Goal: Task Accomplishment & Management: Use online tool/utility

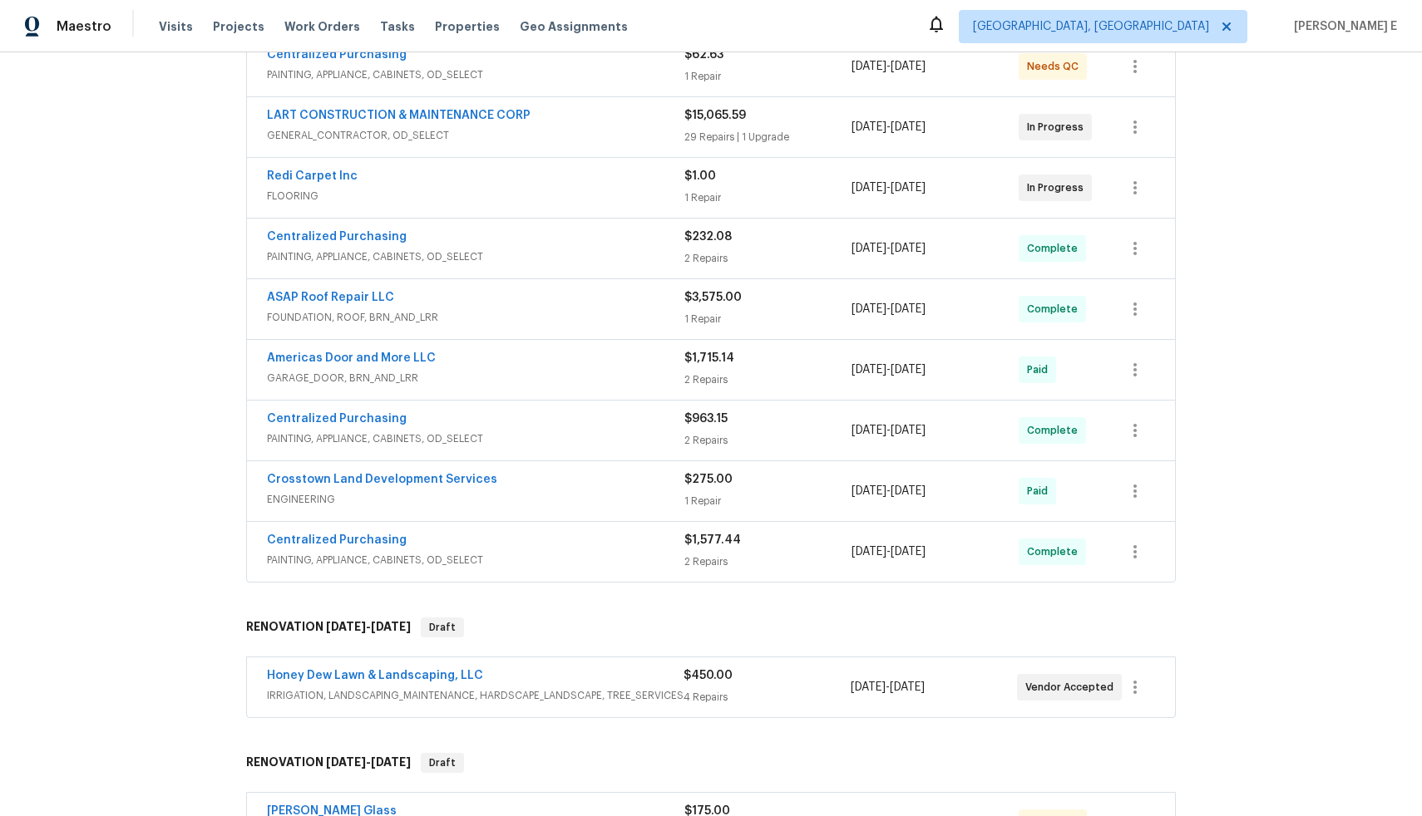
scroll to position [333, 0]
click at [427, 548] on div "Centralized Purchasing" at bounding box center [475, 544] width 417 height 20
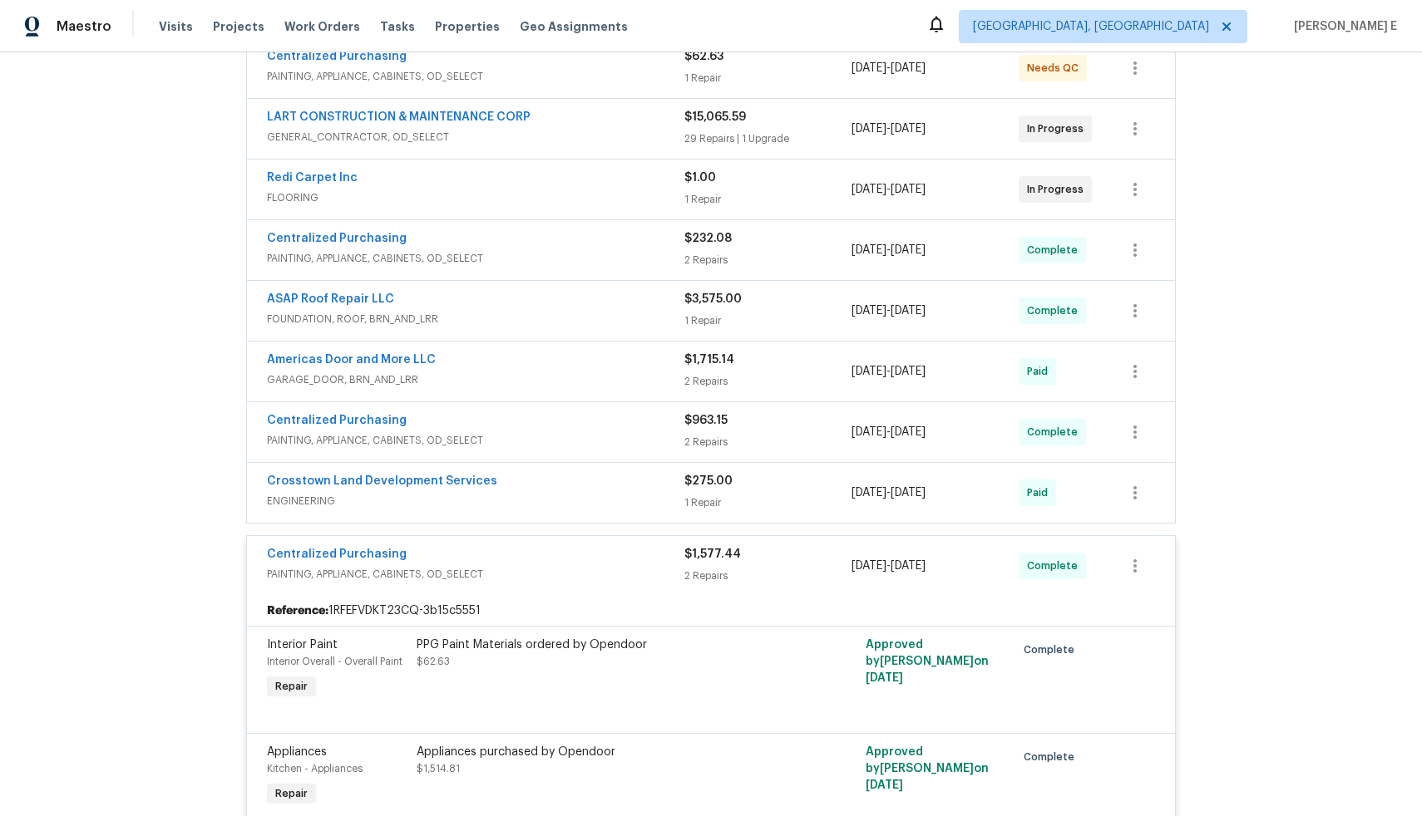
click at [508, 480] on div "Crosstown Land Development Services" at bounding box center [475, 483] width 417 height 20
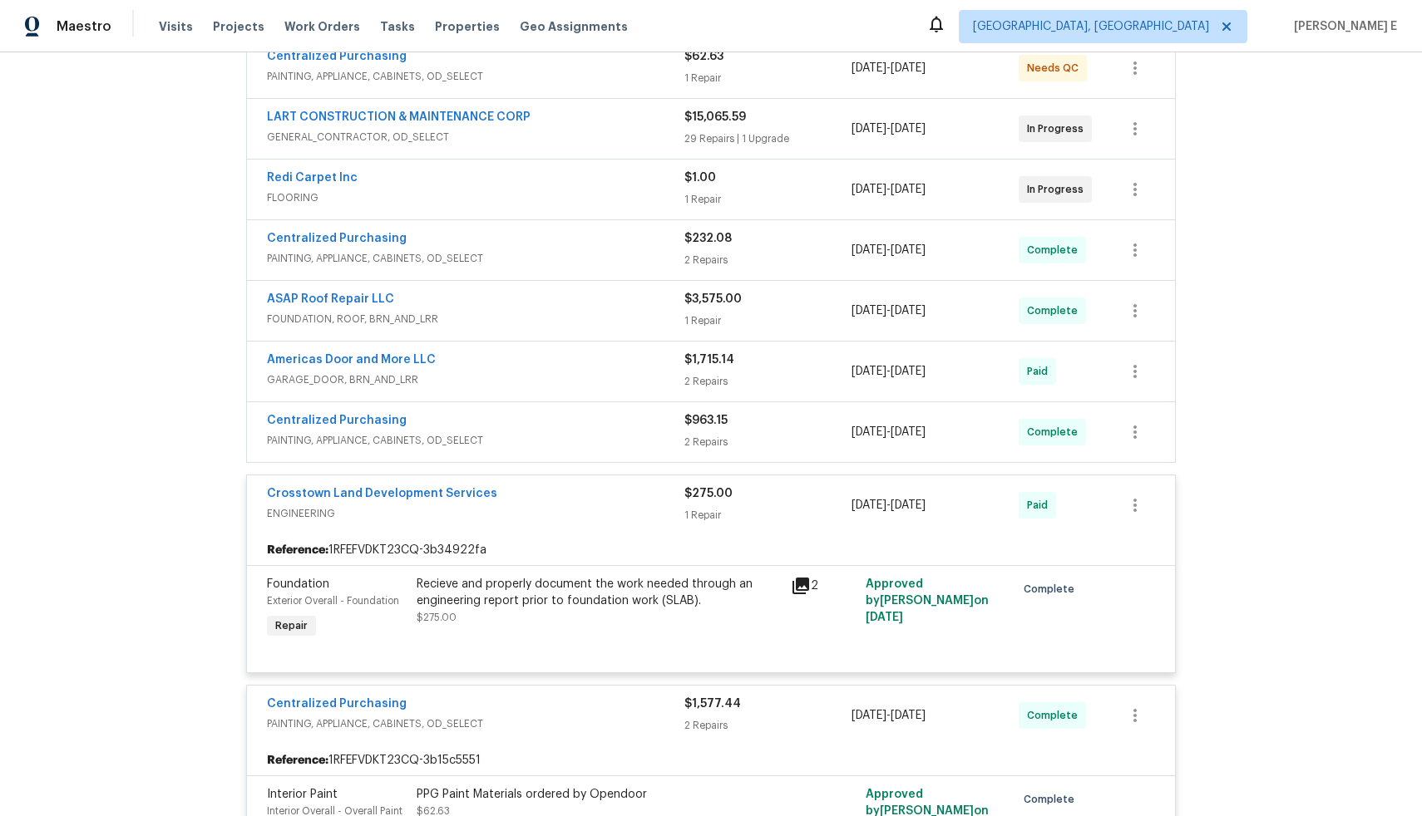
click at [517, 436] on span "PAINTING, APPLIANCE, CABINETS, OD_SELECT" at bounding box center [475, 440] width 417 height 17
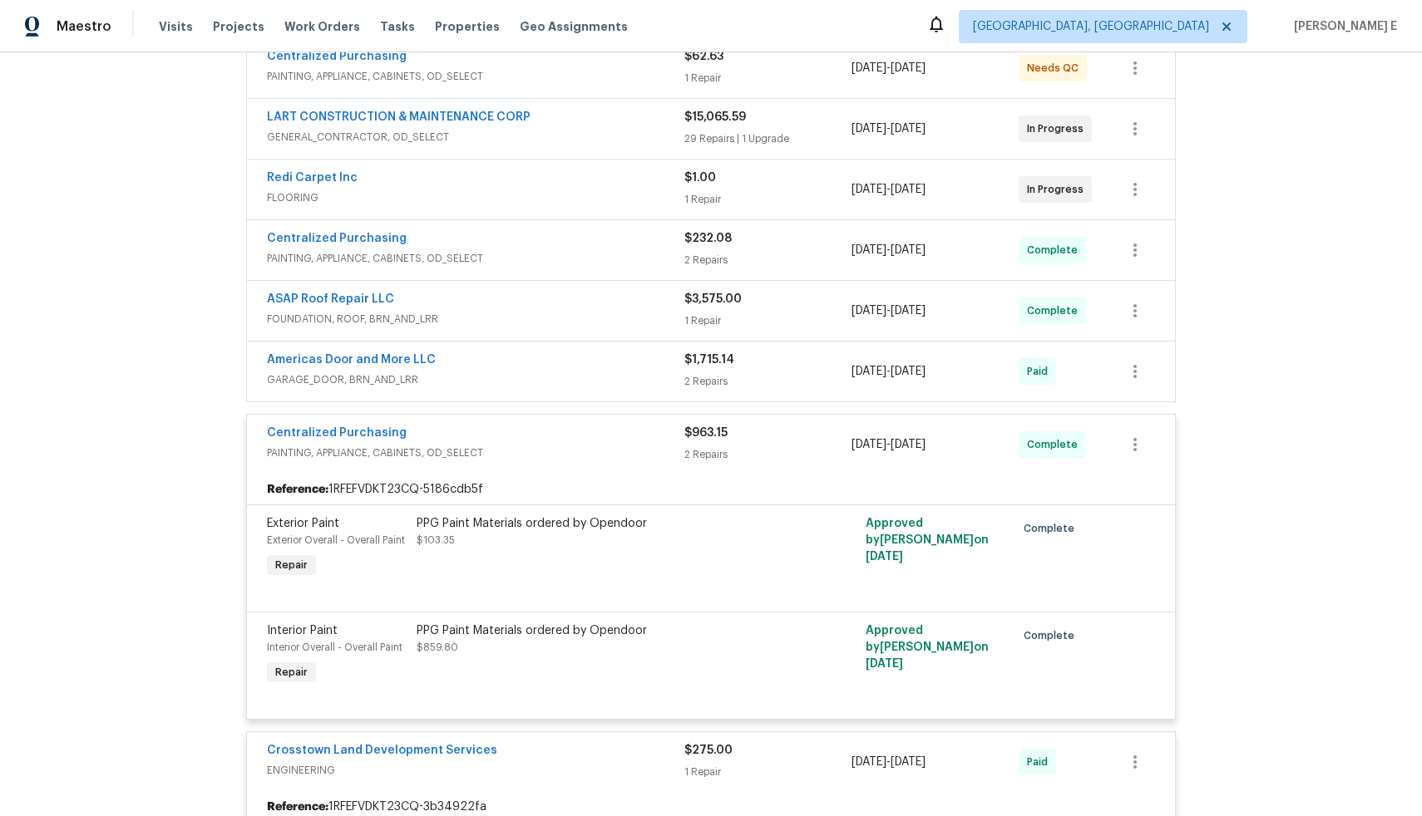
click at [523, 366] on div "Americas Door and More LLC" at bounding box center [475, 362] width 417 height 20
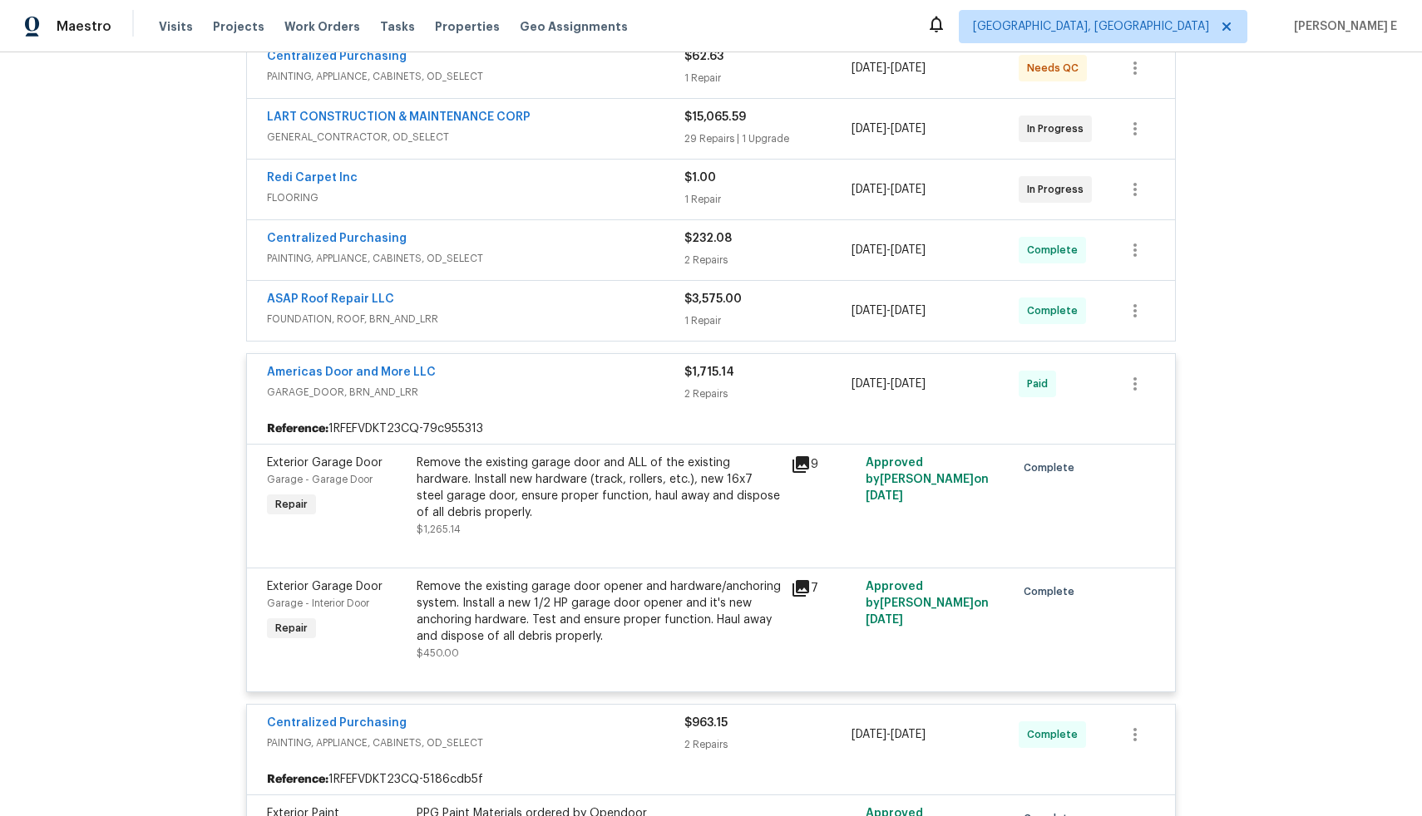
click at [522, 311] on span "FOUNDATION, ROOF, BRN_AND_LRR" at bounding box center [475, 319] width 417 height 17
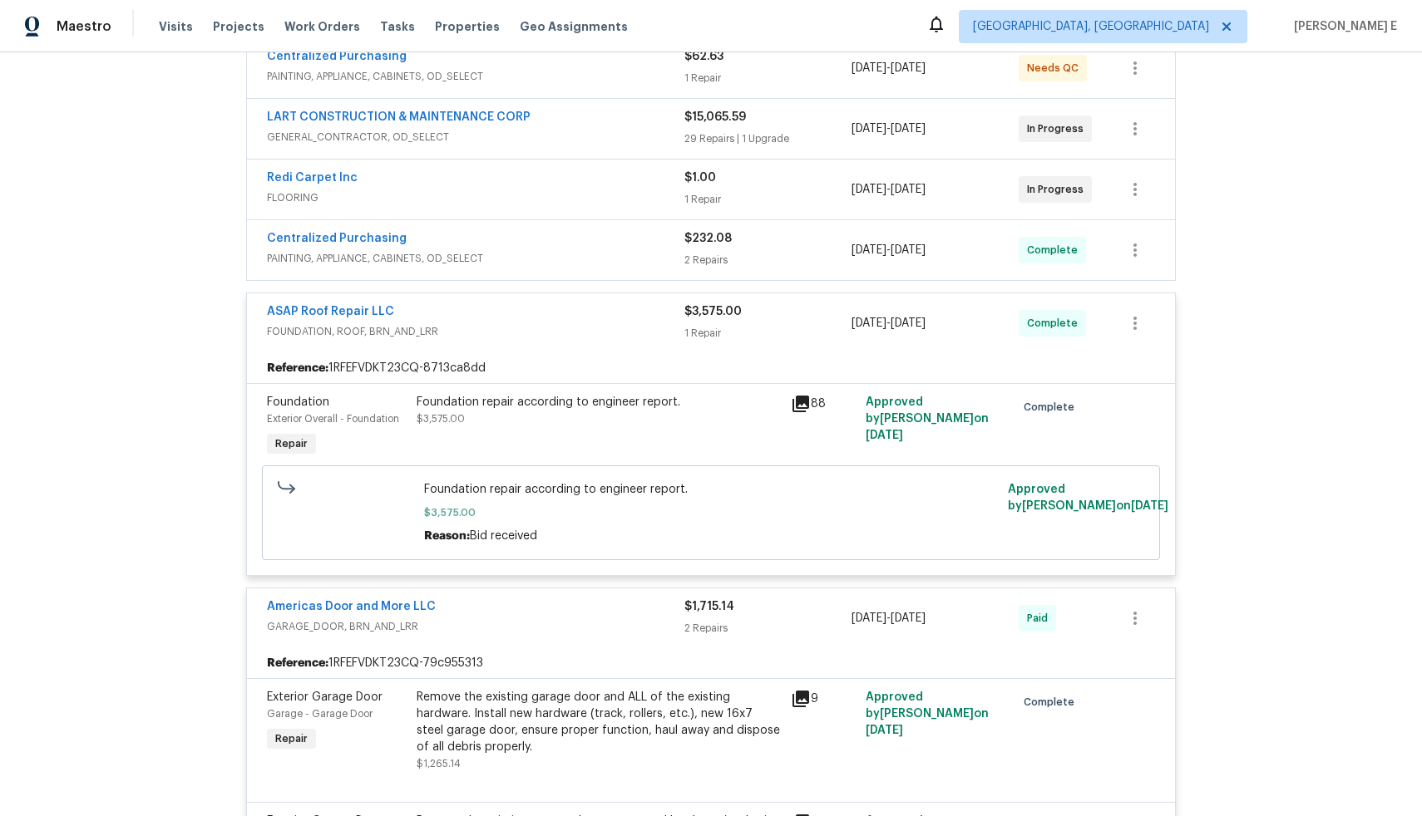
click at [512, 237] on div "Centralized Purchasing" at bounding box center [475, 240] width 417 height 20
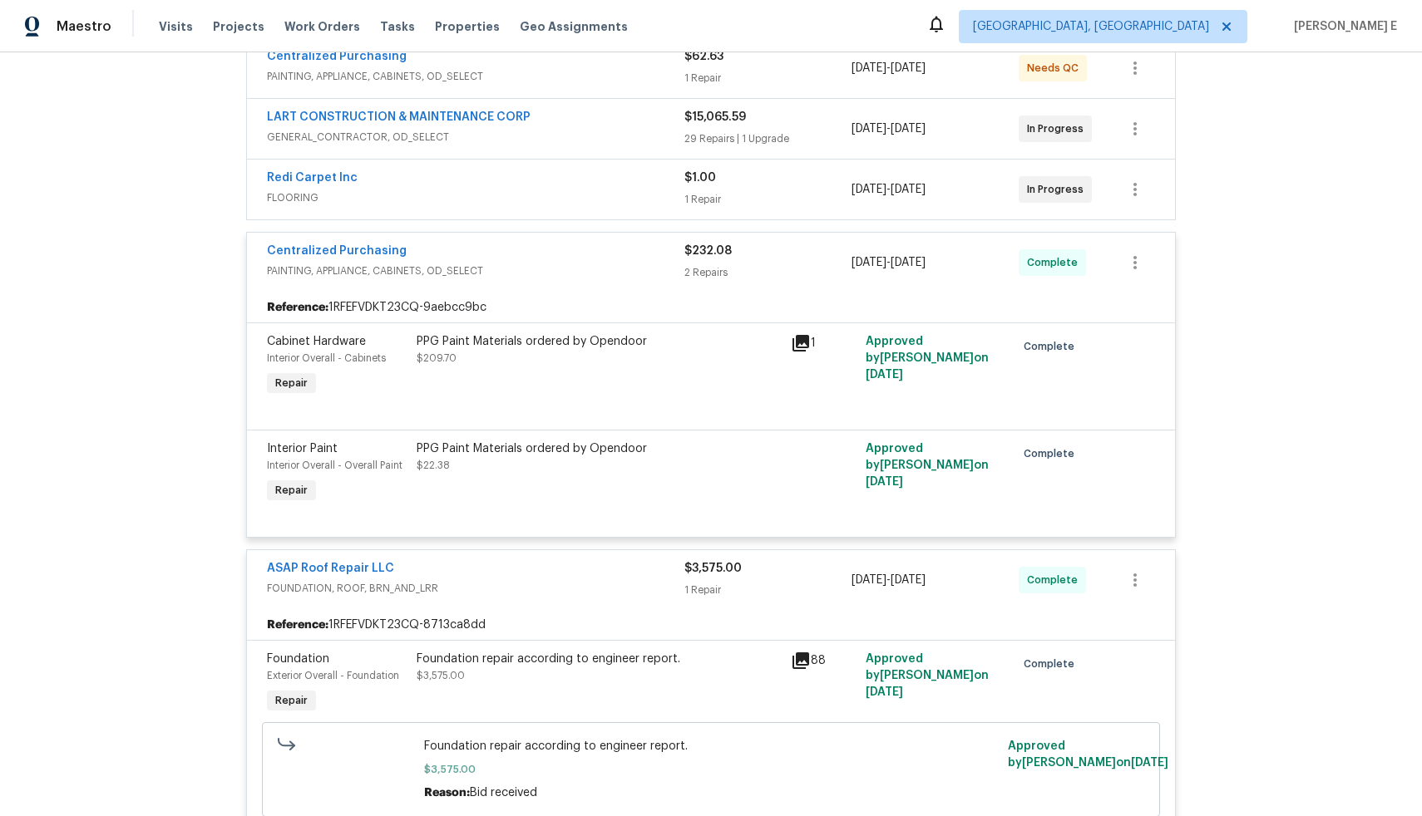
click at [517, 190] on span "FLOORING" at bounding box center [475, 198] width 417 height 17
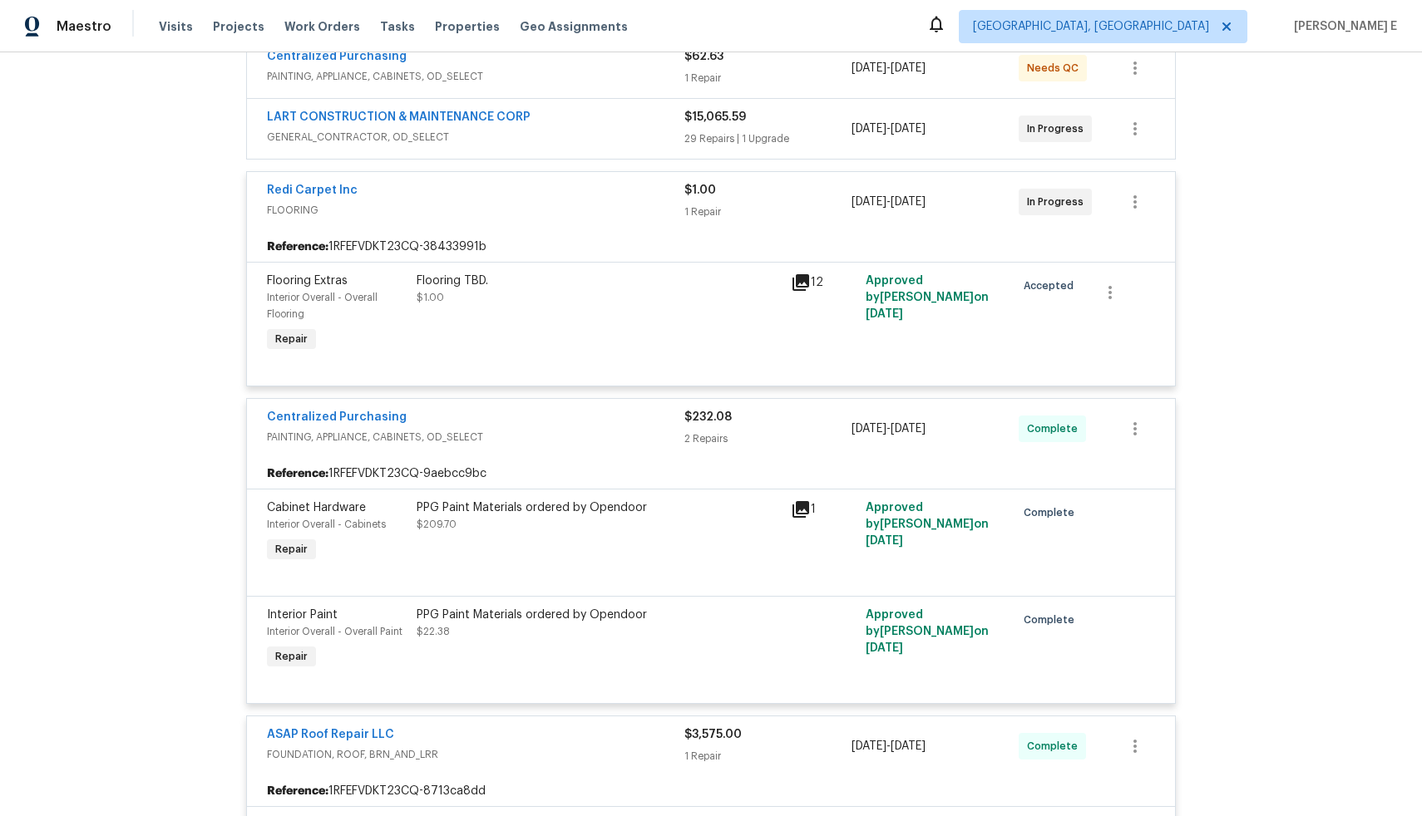
click at [563, 135] on span "GENERAL_CONTRACTOR, OD_SELECT" at bounding box center [475, 137] width 417 height 17
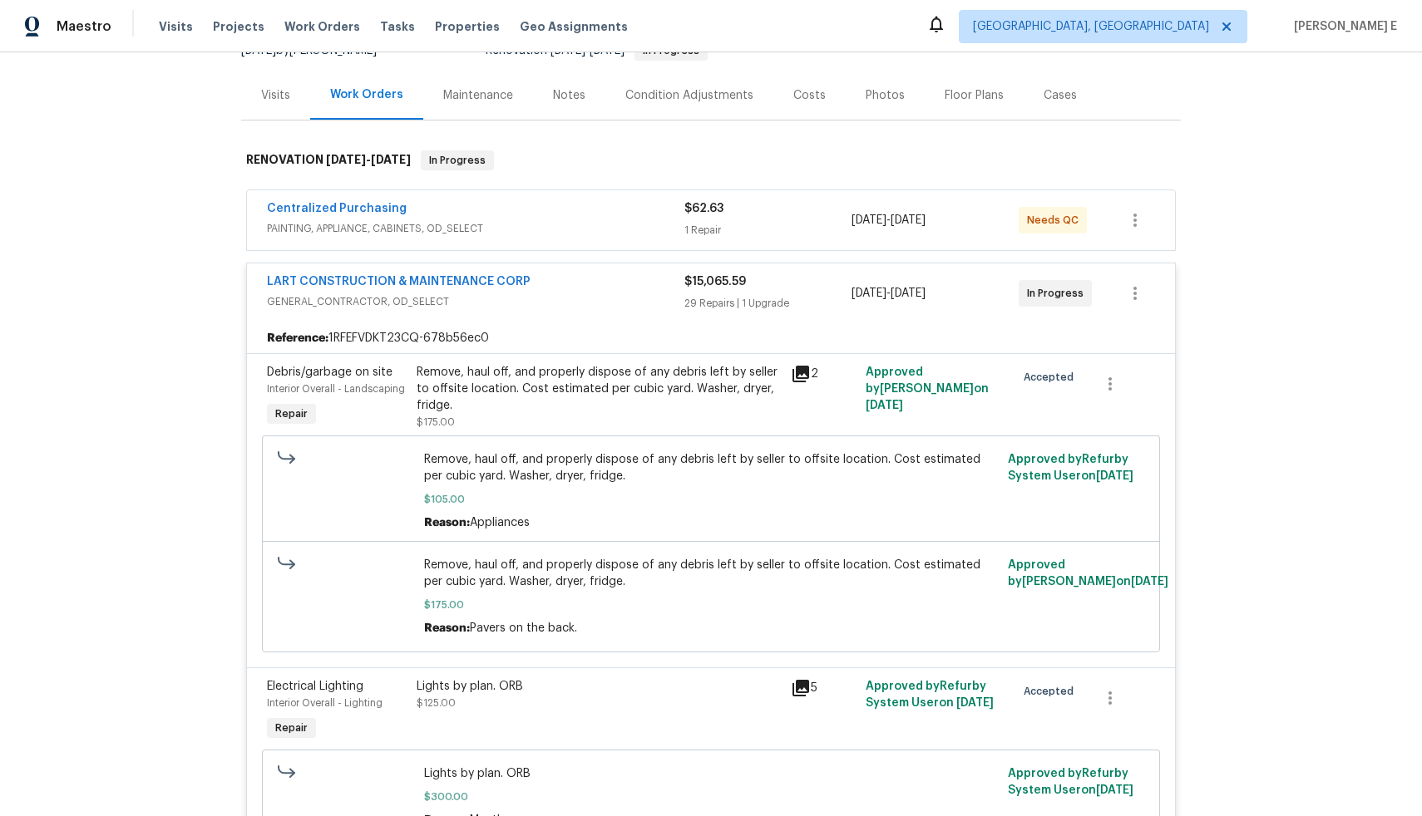
scroll to position [119, 0]
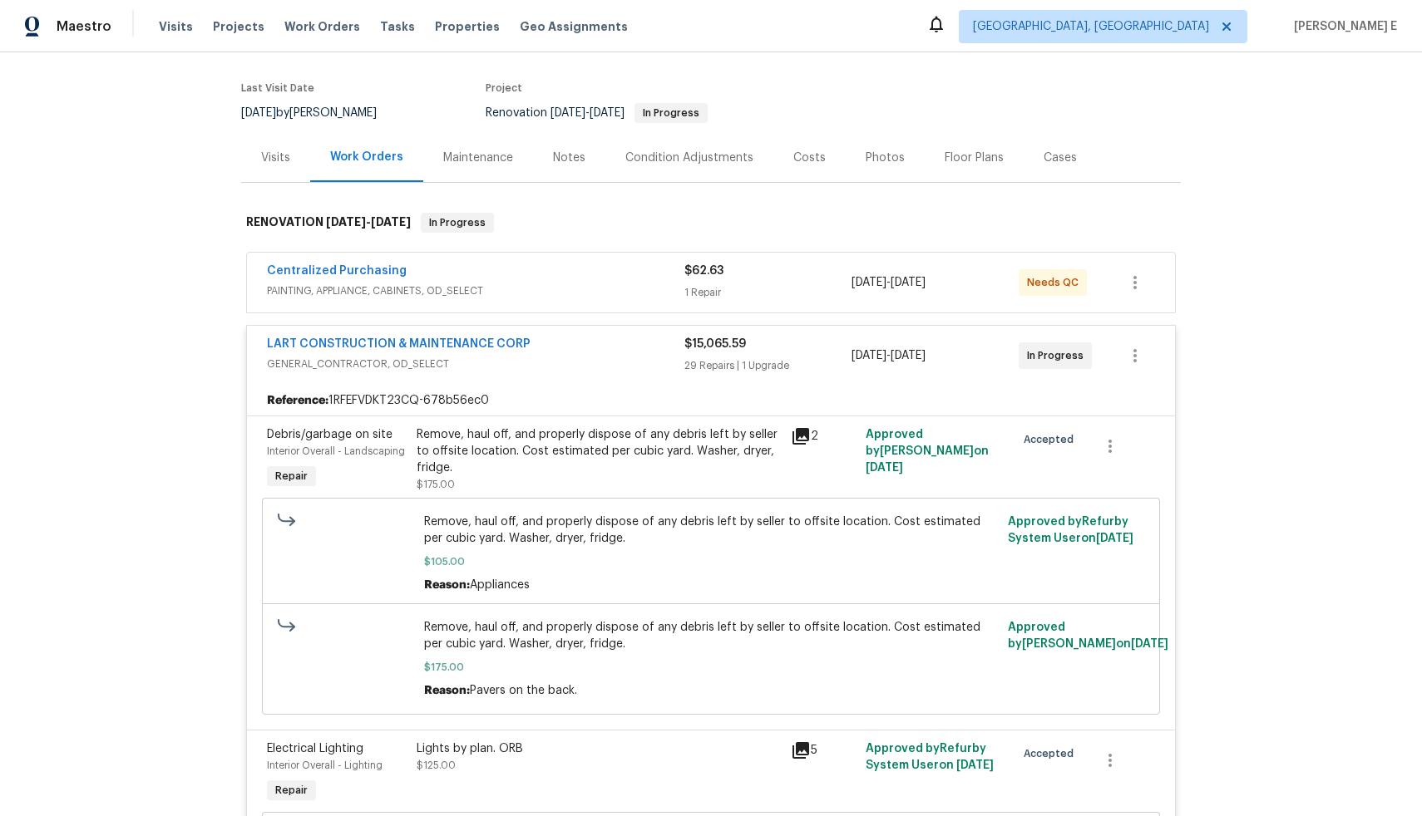
click at [594, 267] on div "Centralized Purchasing" at bounding box center [475, 273] width 417 height 20
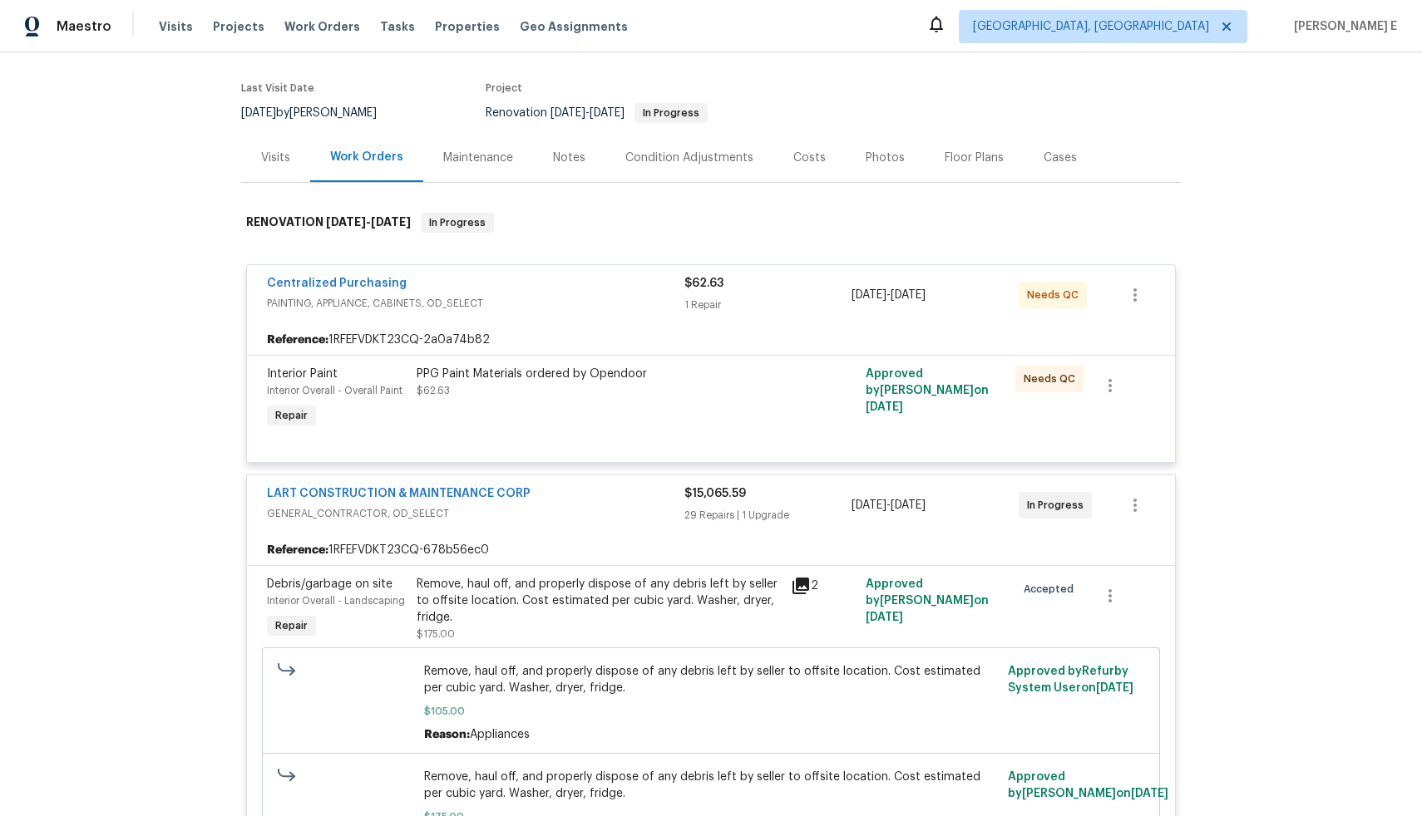
scroll to position [1423, 0]
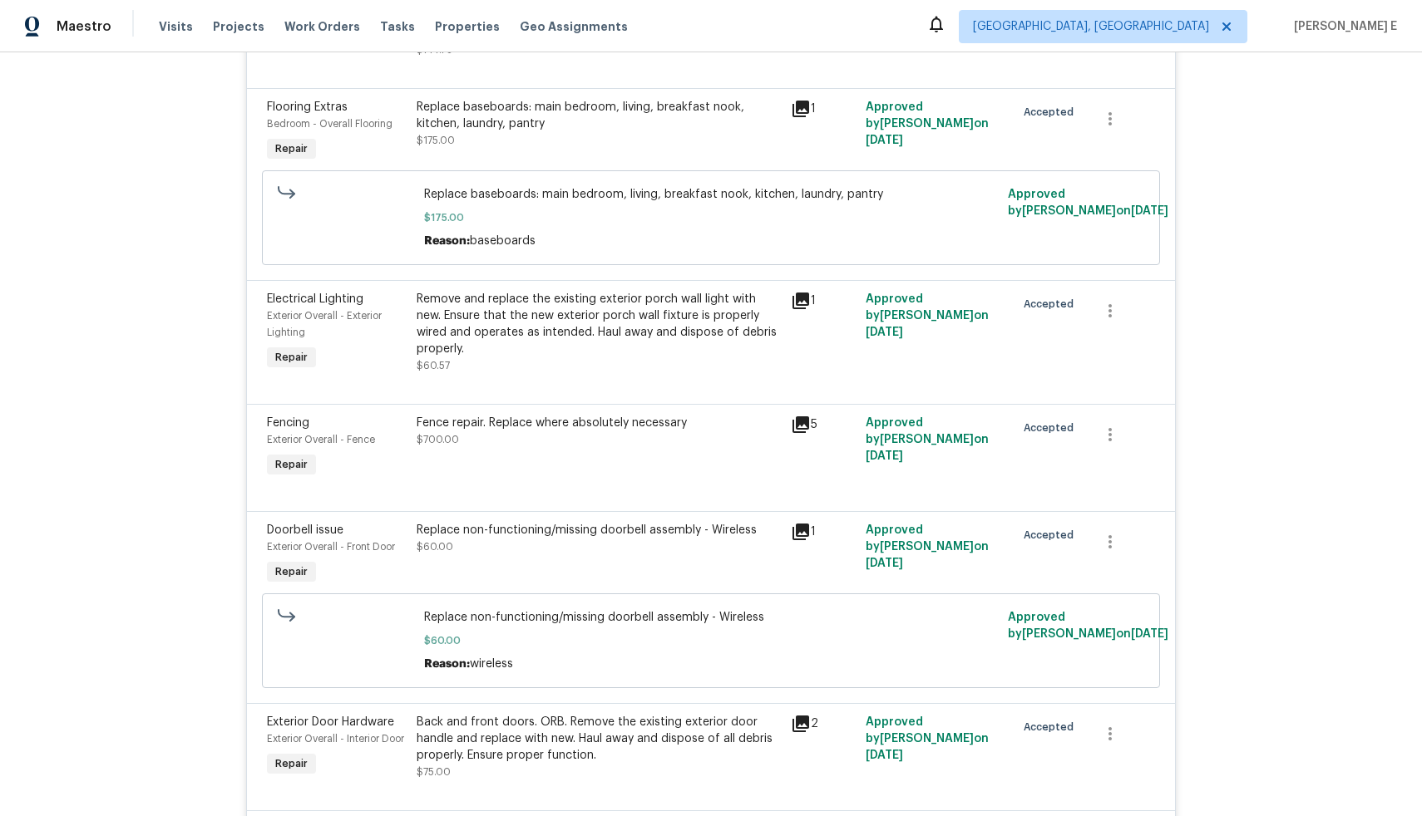
click at [795, 427] on icon at bounding box center [800, 425] width 17 height 17
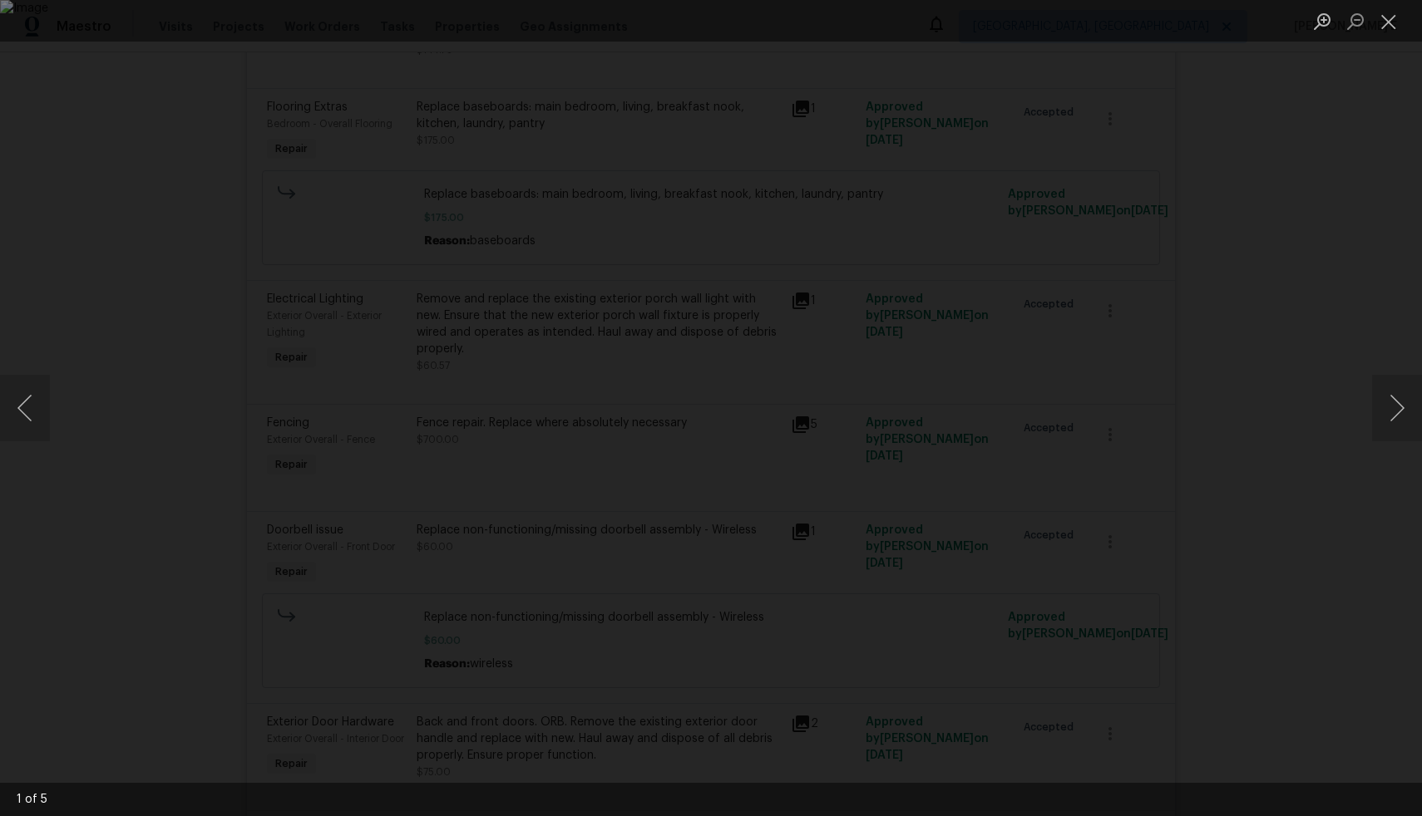
click at [227, 577] on div "Lightbox" at bounding box center [711, 408] width 1422 height 816
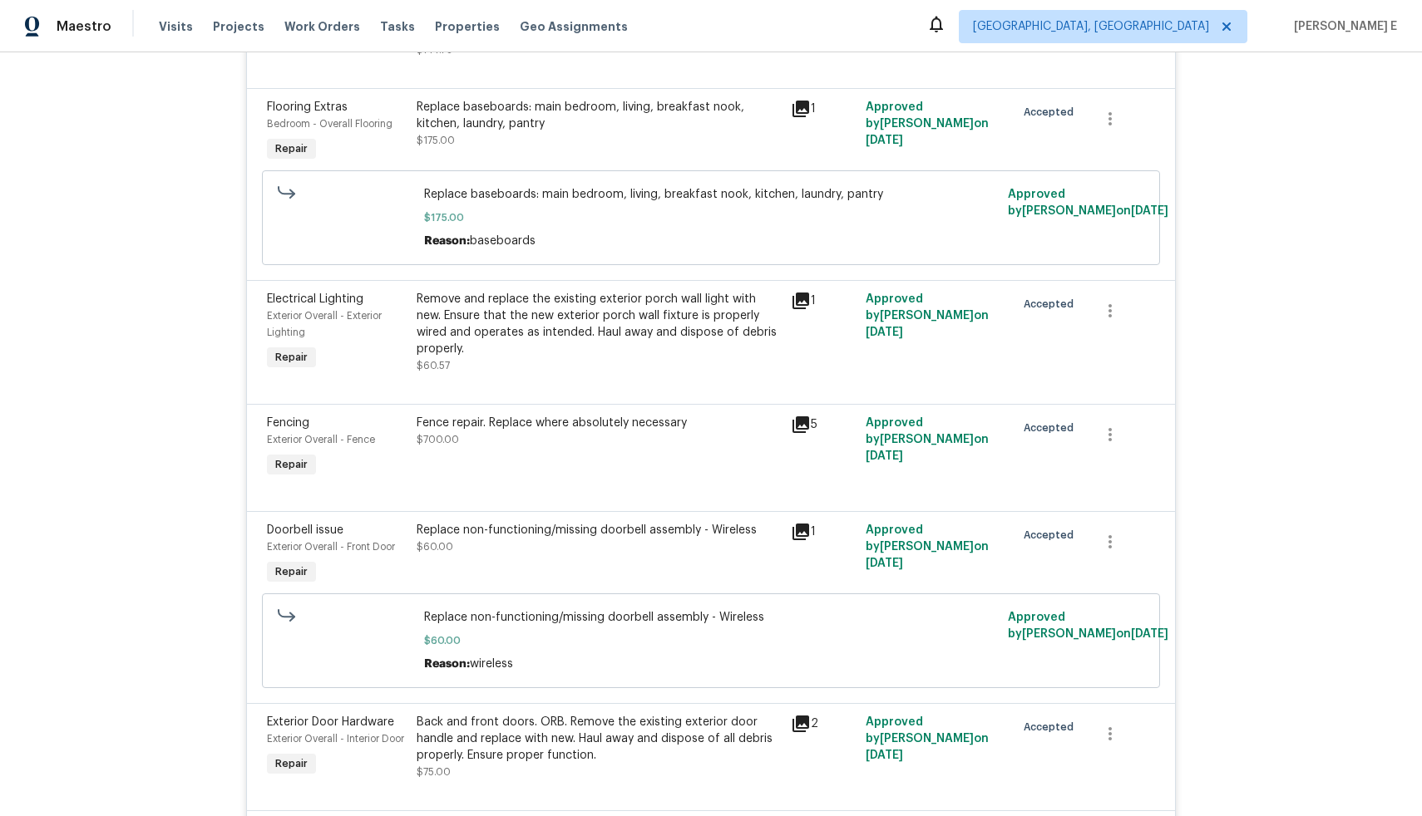
click at [338, 445] on span "Exterior Overall - Fence" at bounding box center [321, 440] width 108 height 10
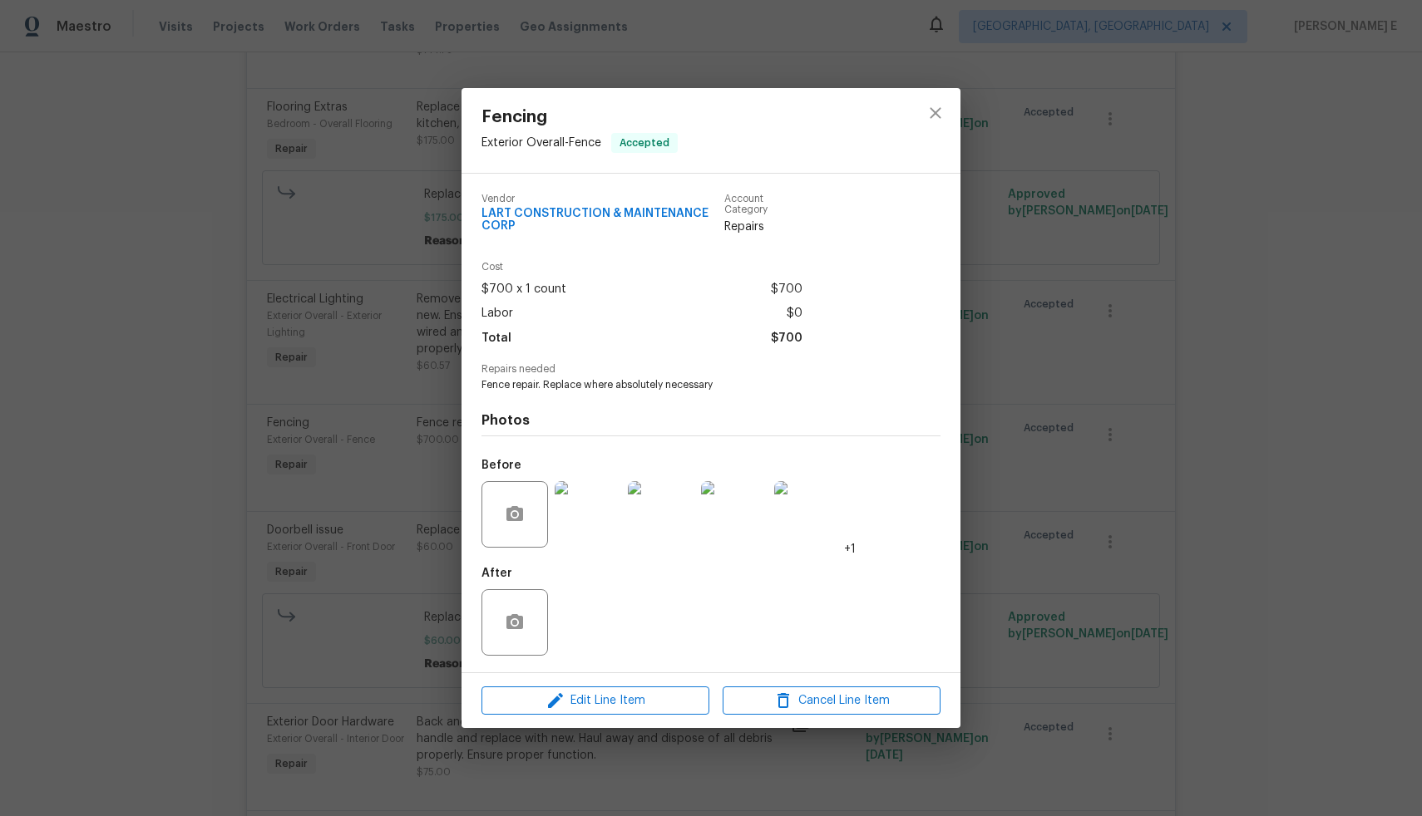
click at [338, 450] on div "Fencing Exterior Overall - Fence Accepted Vendor LART CONSTRUCTION & MAINTENANC…" at bounding box center [711, 408] width 1422 height 816
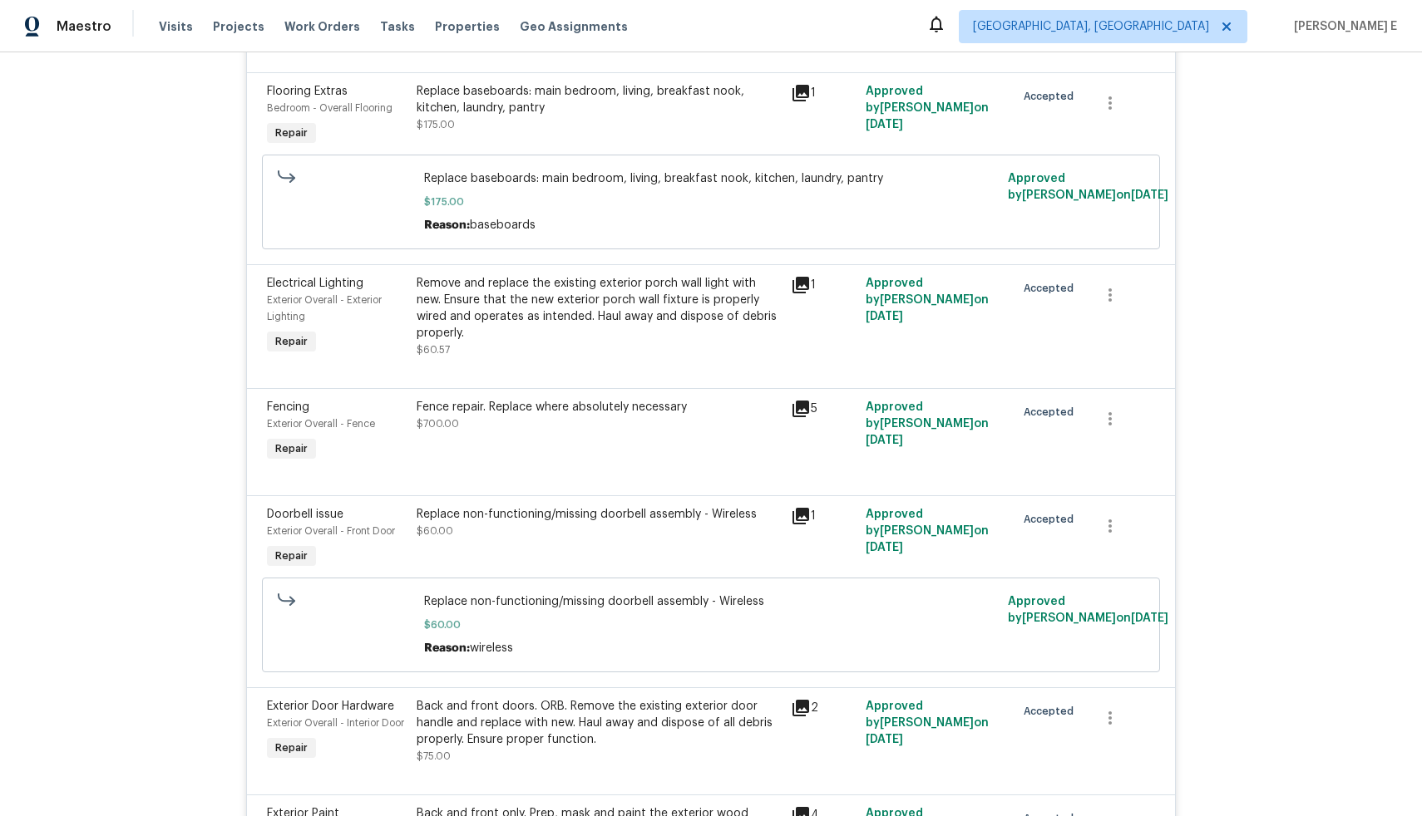
scroll to position [1435, 0]
